Goal: Book appointment/travel/reservation

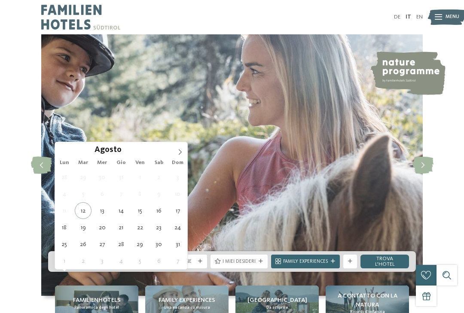
click at [180, 156] on span at bounding box center [180, 149] width 15 height 15
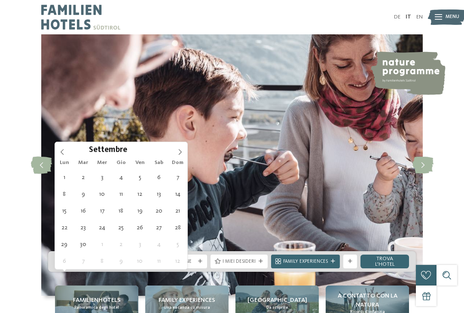
type div "[DATE]"
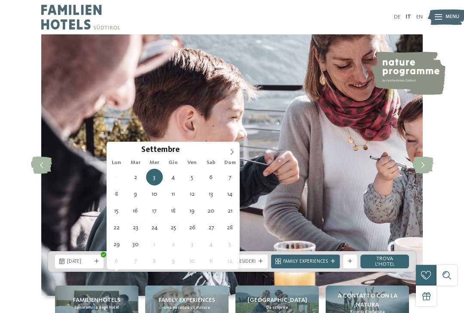
type div "[DATE]"
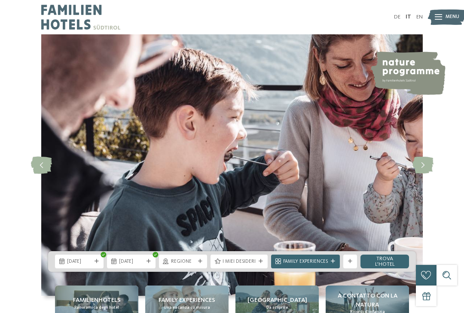
click at [199, 264] on div at bounding box center [200, 262] width 7 height 4
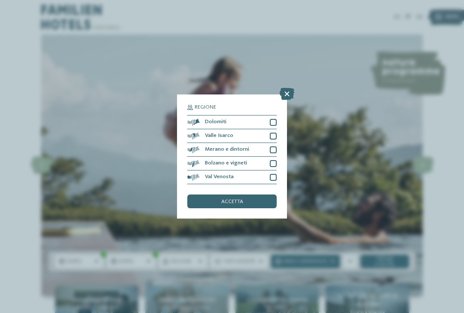
click at [271, 119] on div at bounding box center [273, 122] width 7 height 7
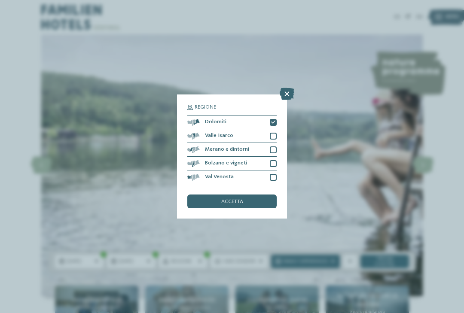
click at [320, 265] on div "Family Experiences" at bounding box center [306, 261] width 48 height 7
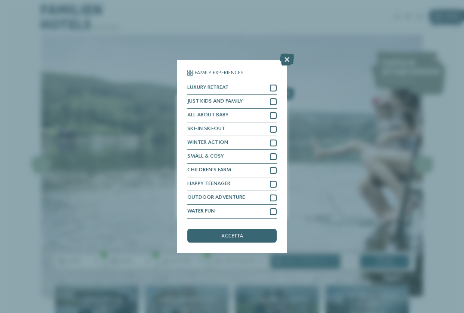
click at [392, 269] on link "trova l’hotel" at bounding box center [385, 262] width 49 height 14
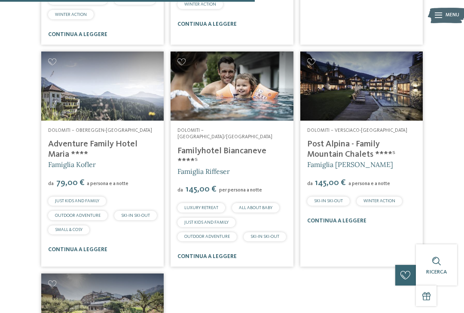
scroll to position [672, 0]
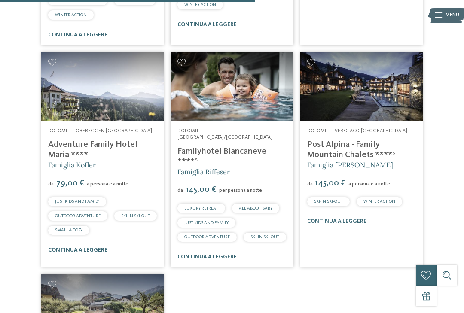
click at [74, 141] on link "Adventure Family Hotel Maria ****" at bounding box center [92, 150] width 89 height 19
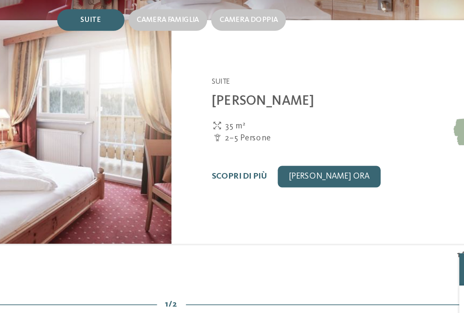
scroll to position [570, 0]
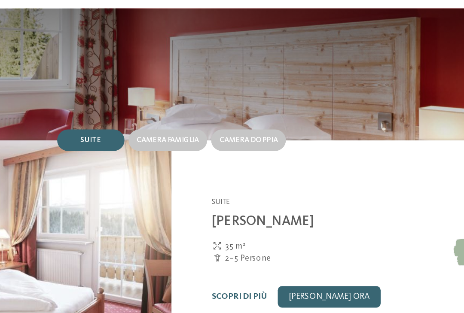
click at [210, 114] on span "Camera famiglia" at bounding box center [230, 116] width 40 height 5
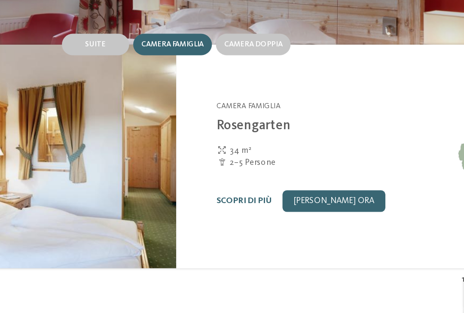
click at [300, 210] on link "[PERSON_NAME] ora" at bounding box center [333, 217] width 66 height 14
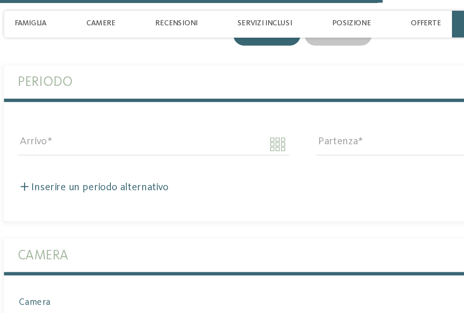
scroll to position [1413, 0]
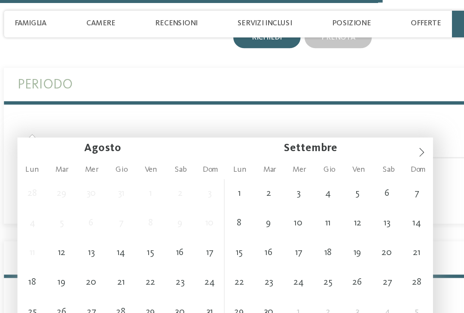
type input "**********"
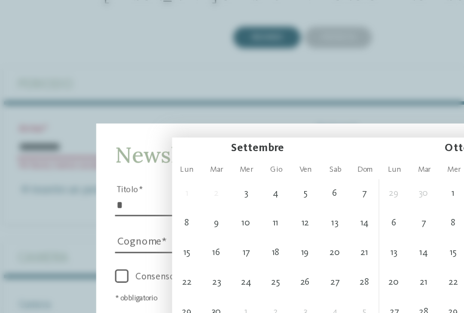
type input "**********"
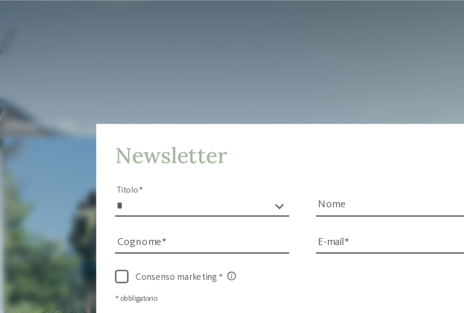
scroll to position [1143, 0]
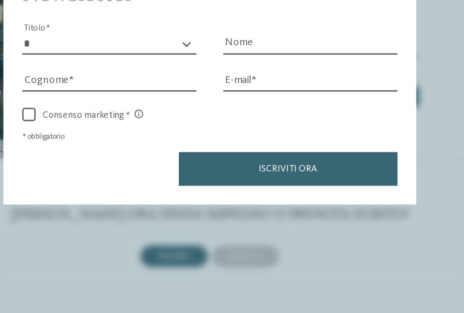
click at [296, 126] on div "Newsletter * ****** ******* ******** ****** Titolo Nome Cognome Fax" at bounding box center [232, 156] width 464 height 313
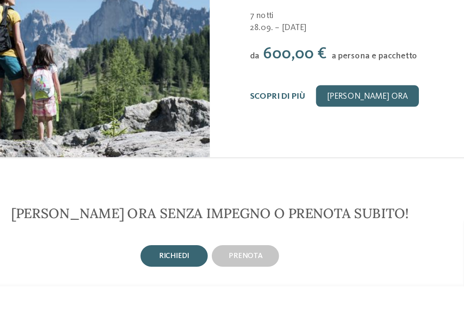
scroll to position [1170, 0]
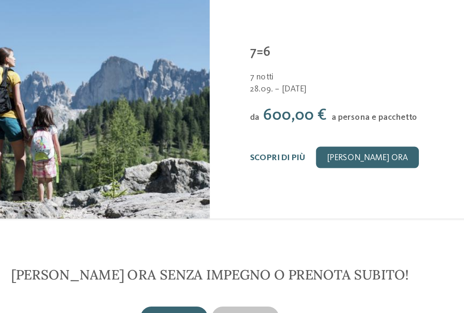
click at [233, 260] on div "prenota" at bounding box center [254, 267] width 43 height 14
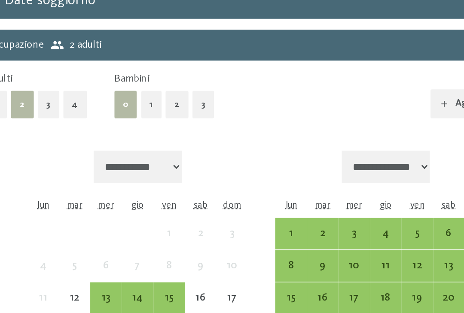
scroll to position [1361, 0]
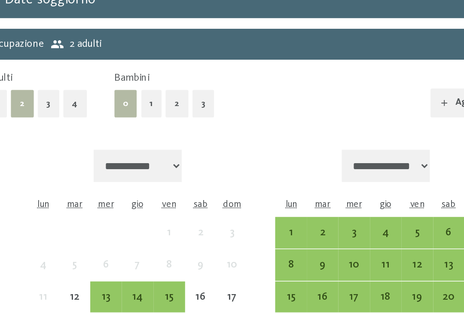
click at [262, 248] on div "2" at bounding box center [271, 257] width 18 height 18
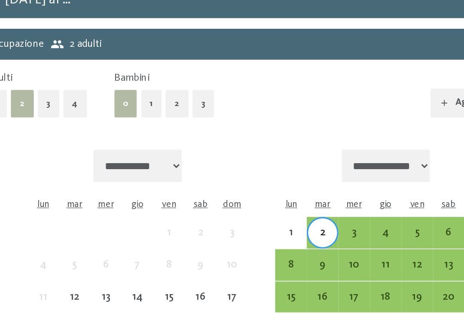
click at [302, 248] on div "4" at bounding box center [311, 257] width 18 height 18
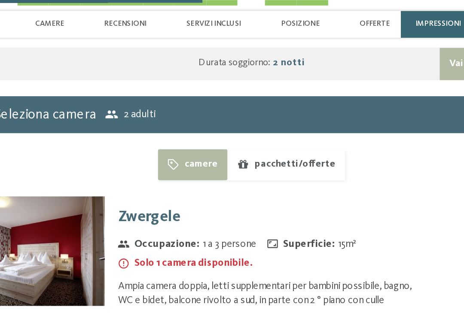
scroll to position [1697, 0]
